Goal: Task Accomplishment & Management: Use online tool/utility

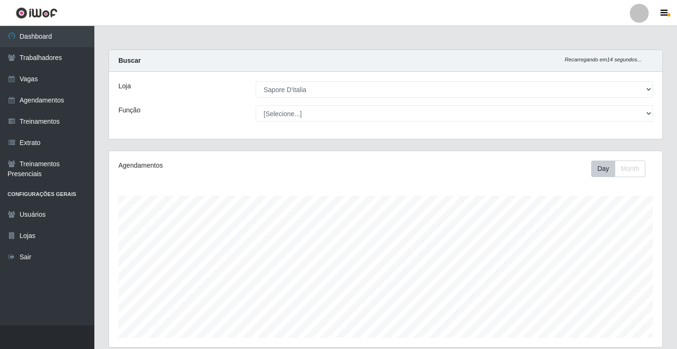
select select "266"
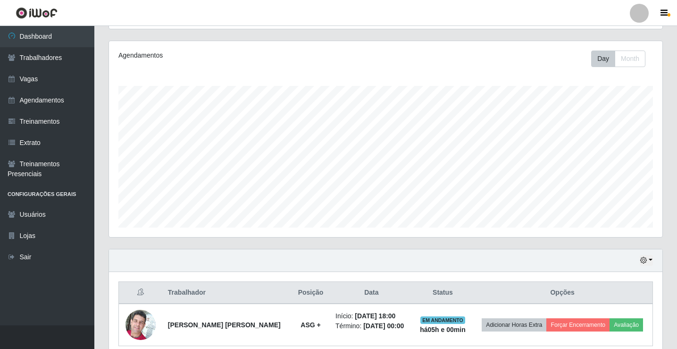
scroll to position [152, 0]
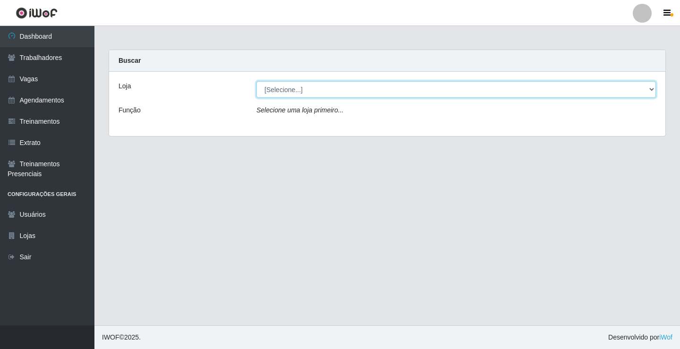
click at [277, 89] on select "[Selecione...] Sapore D'italia" at bounding box center [455, 89] width 399 height 17
select select "266"
click at [256, 81] on select "[Selecione...] Sapore D'italia" at bounding box center [455, 89] width 399 height 17
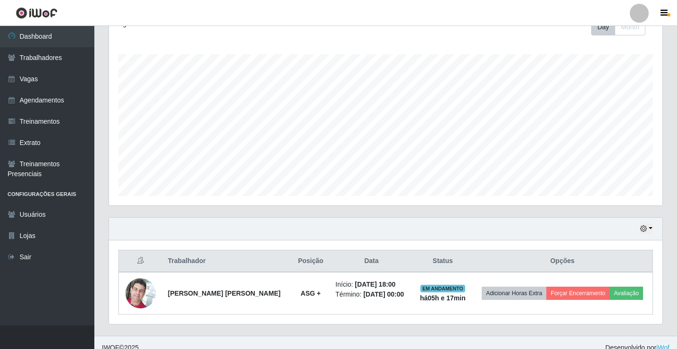
scroll to position [152, 0]
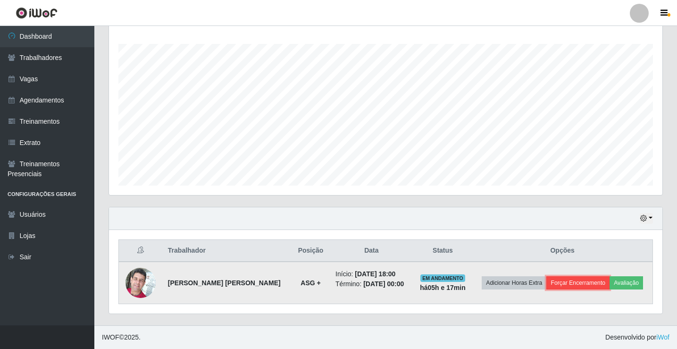
click at [590, 281] on button "Forçar Encerramento" at bounding box center [577, 282] width 63 height 13
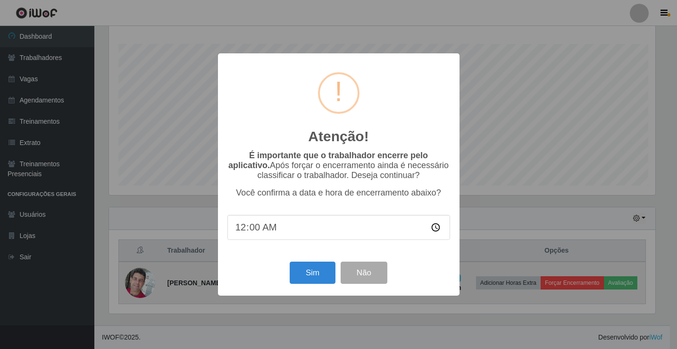
scroll to position [196, 549]
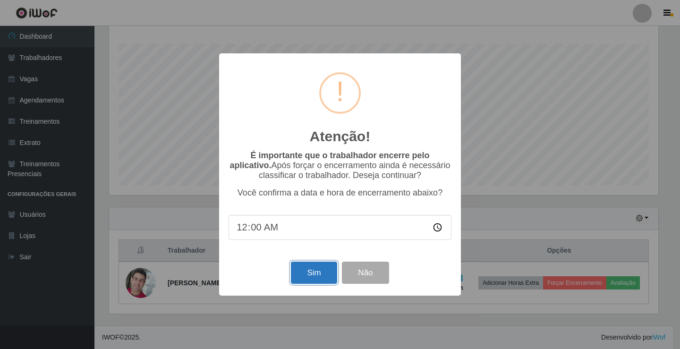
click at [317, 274] on button "Sim" at bounding box center [314, 272] width 46 height 22
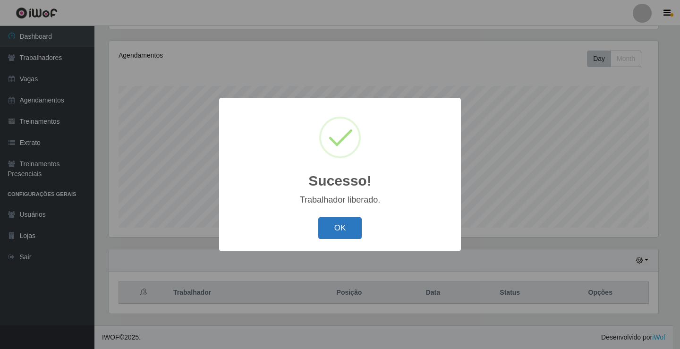
click at [355, 228] on button "OK" at bounding box center [340, 228] width 44 height 22
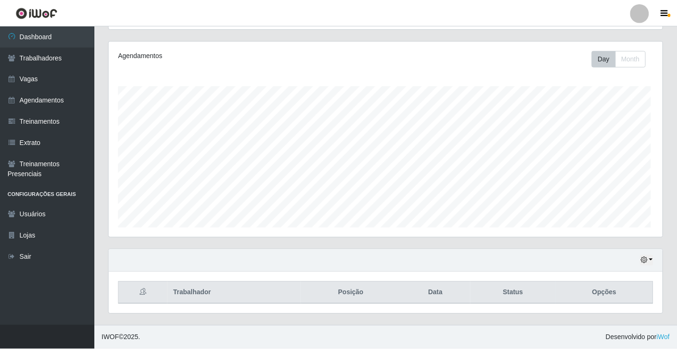
scroll to position [196, 554]
